Goal: Task Accomplishment & Management: Use online tool/utility

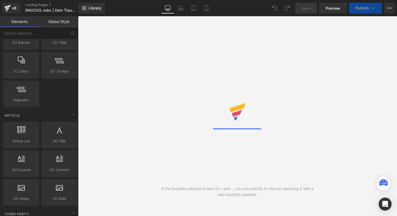
scroll to position [901, 0]
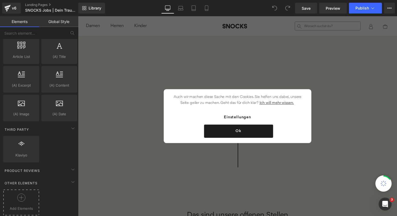
scroll to position [0, 0]
click at [17, 201] on div at bounding box center [21, 199] width 33 height 12
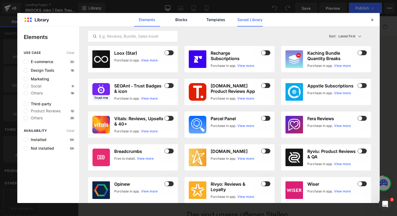
click at [252, 21] on link "Saved Library" at bounding box center [250, 20] width 26 height 14
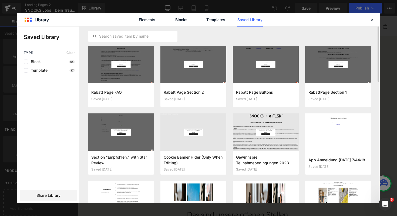
scroll to position [12, 0]
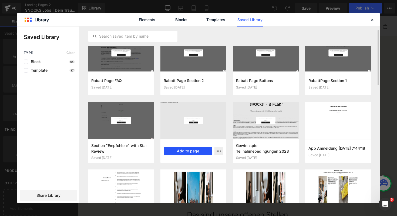
click at [190, 152] on button "Add to page" at bounding box center [188, 150] width 49 height 9
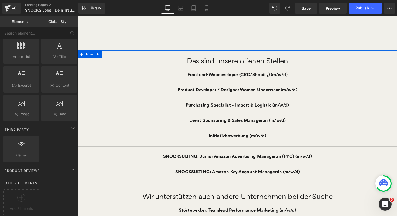
scroll to position [179, 0]
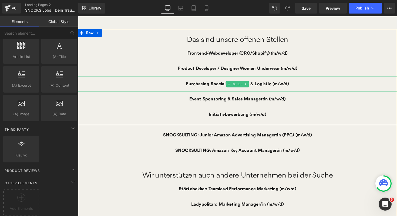
click at [239, 91] on link "Purchasing Specialist - Import & Logistic (m/w/d)" at bounding box center [241, 86] width 123 height 16
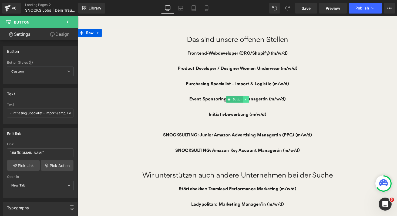
click at [251, 101] on icon at bounding box center [250, 101] width 3 height 3
click at [246, 101] on icon at bounding box center [247, 101] width 3 height 3
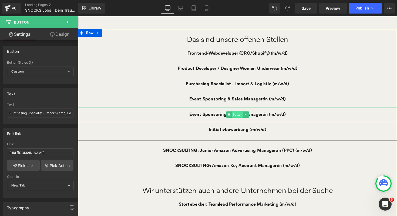
click at [242, 116] on span "Button" at bounding box center [242, 117] width 12 height 6
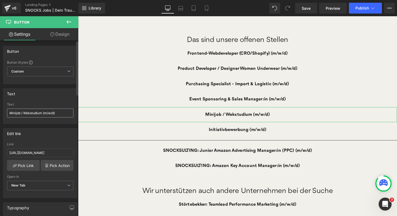
click at [10, 112] on input "Minijob / Wekstudium (m/w/d)" at bounding box center [40, 112] width 66 height 9
click at [28, 114] on input "Minijob / Wekstudium (m/w/d)" at bounding box center [40, 112] width 66 height 9
click at [9, 113] on input "Minijob / Werkstudium (m/w/d)" at bounding box center [40, 112] width 66 height 9
type input "Office Manager:in [GEOGRAPHIC_DATA] - Minijob / Werkstudium (m/w/d)"
click at [34, 152] on input "[URL][DOMAIN_NAME]" at bounding box center [40, 152] width 66 height 9
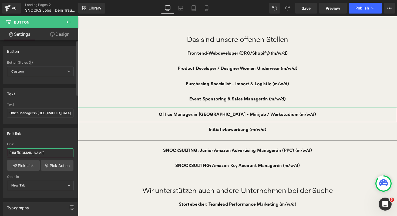
click at [34, 152] on input "[URL][DOMAIN_NAME]" at bounding box center [40, 152] width 66 height 9
paste input "034564?display=de"
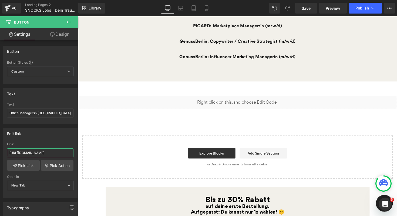
scroll to position [426, 0]
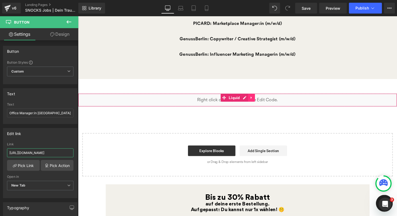
type input "[URL][DOMAIN_NAME]"
click at [258, 99] on link at bounding box center [255, 99] width 7 height 8
click at [258, 99] on icon at bounding box center [260, 100] width 4 height 4
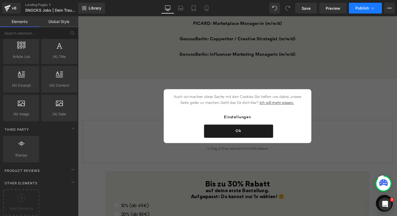
click at [362, 7] on span "Publish" at bounding box center [363, 8] width 14 height 4
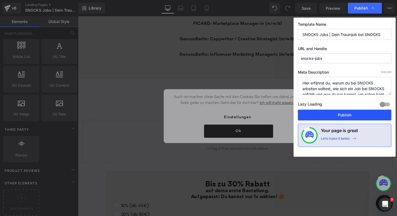
click at [323, 114] on button "Publish" at bounding box center [345, 114] width 94 height 11
